Goal: Navigation & Orientation: Find specific page/section

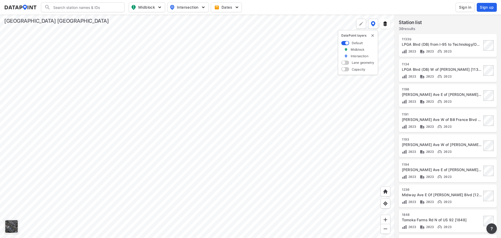
click at [243, 203] on div at bounding box center [197, 126] width 395 height 223
click at [315, 28] on div at bounding box center [197, 126] width 395 height 223
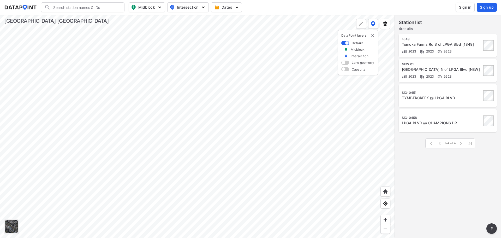
click at [257, 15] on div at bounding box center [197, 126] width 395 height 223
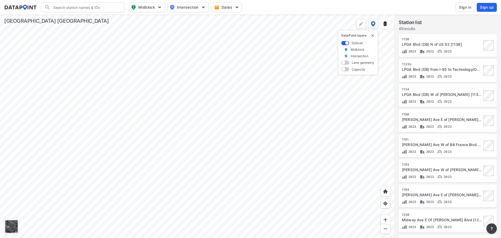
click at [267, 87] on div at bounding box center [197, 126] width 395 height 223
click at [267, 202] on div at bounding box center [197, 126] width 395 height 223
click at [245, 129] on div at bounding box center [197, 126] width 395 height 223
click at [194, 153] on div at bounding box center [197, 126] width 395 height 223
